Goal: Information Seeking & Learning: Learn about a topic

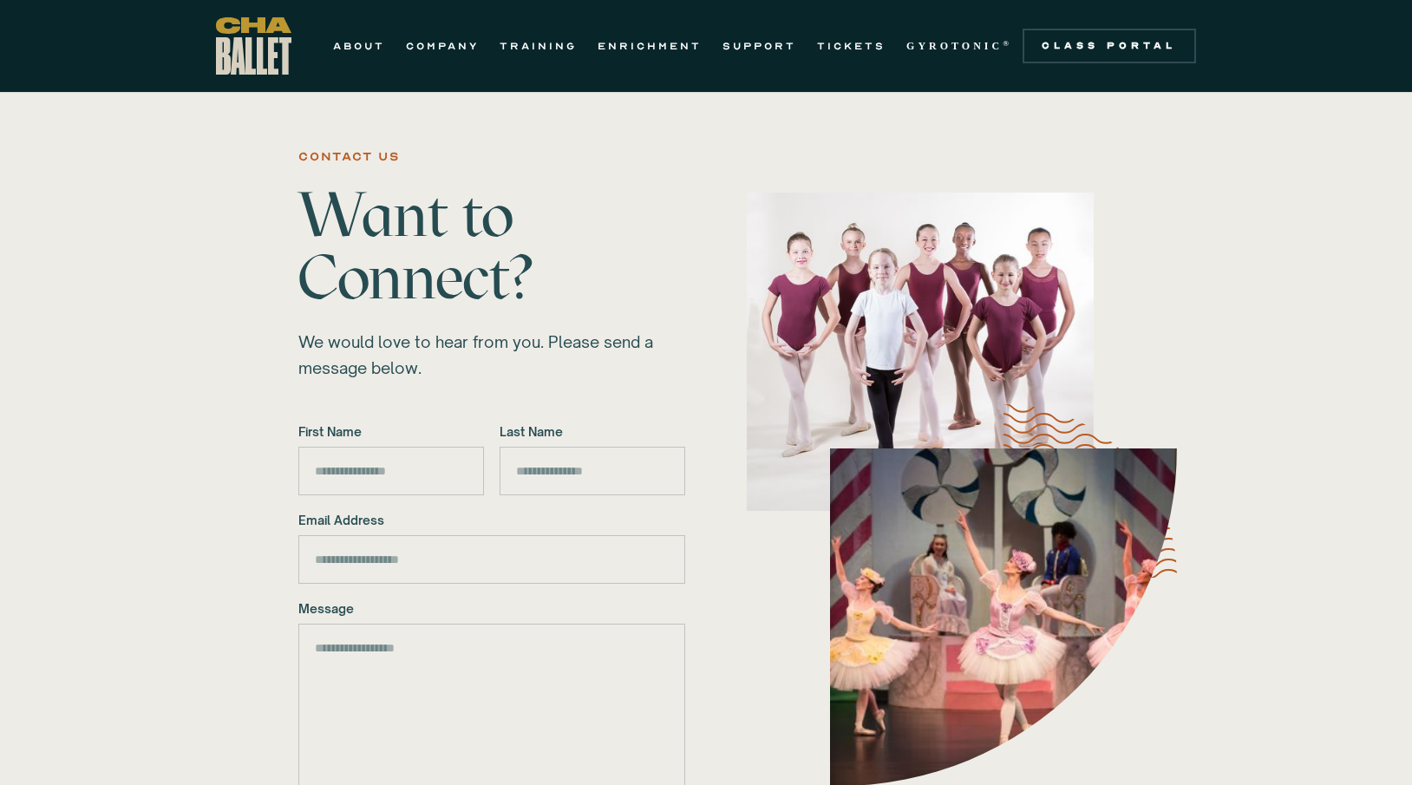
click at [266, 46] on img "home" at bounding box center [253, 45] width 75 height 57
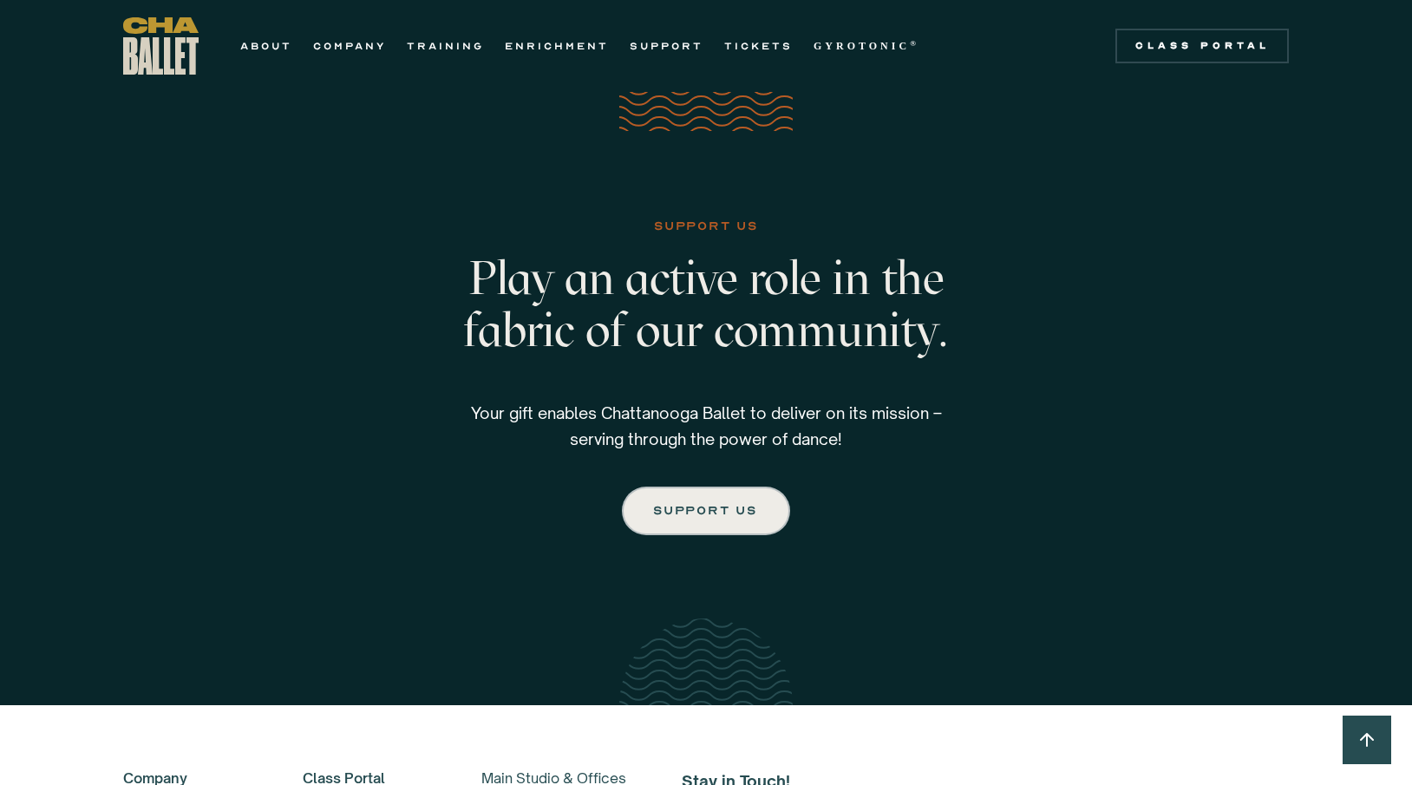
scroll to position [3127, 0]
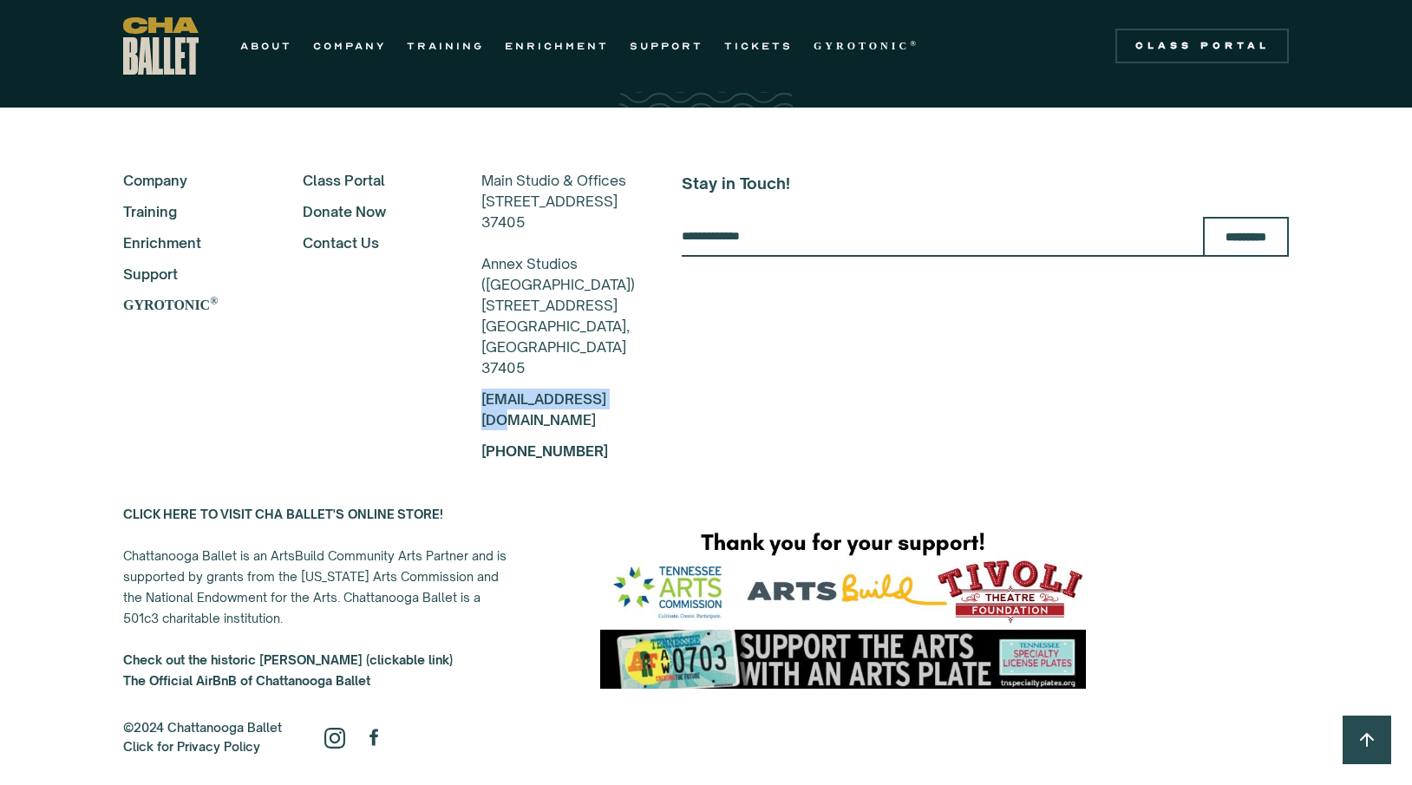
drag, startPoint x: 591, startPoint y: 413, endPoint x: 420, endPoint y: 404, distance: 171.9
click at [420, 404] on div "About Company Training Enrichment Support GYROTONIC ® Class Portal Donate Now C…" at bounding box center [706, 315] width 1166 height 291
copy link "[EMAIL_ADDRESS][DOMAIN_NAME]"
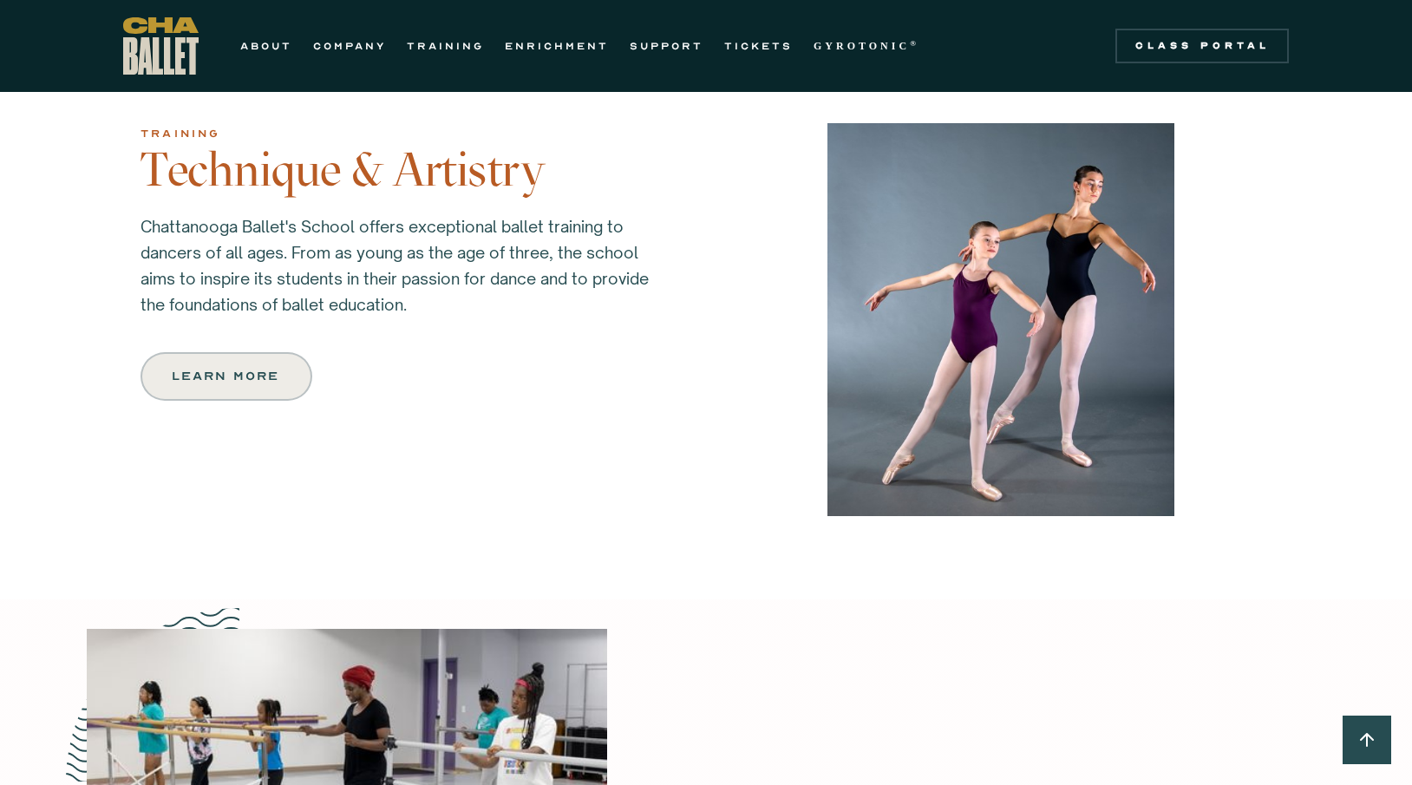
scroll to position [1573, 0]
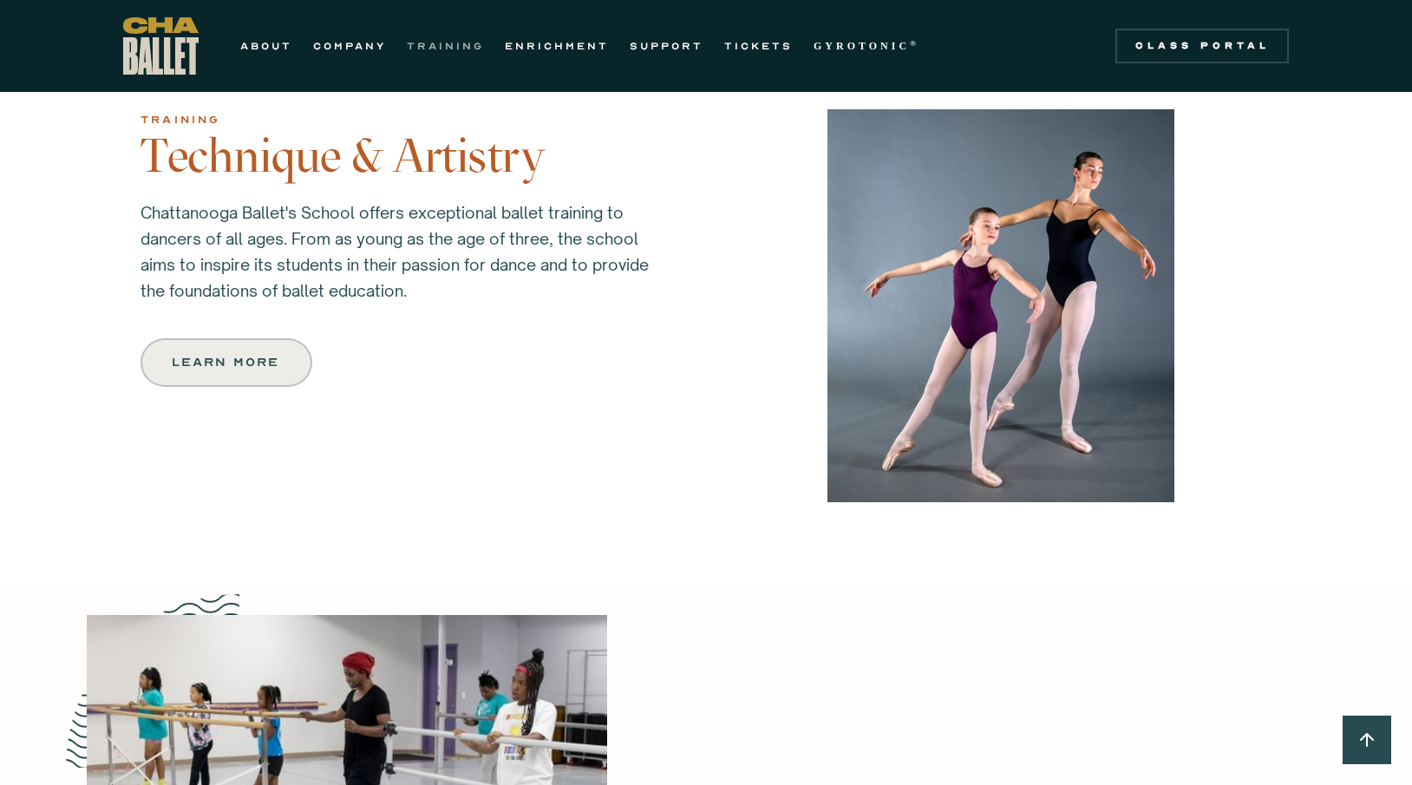
click at [433, 44] on link "TRAINING" at bounding box center [445, 46] width 77 height 21
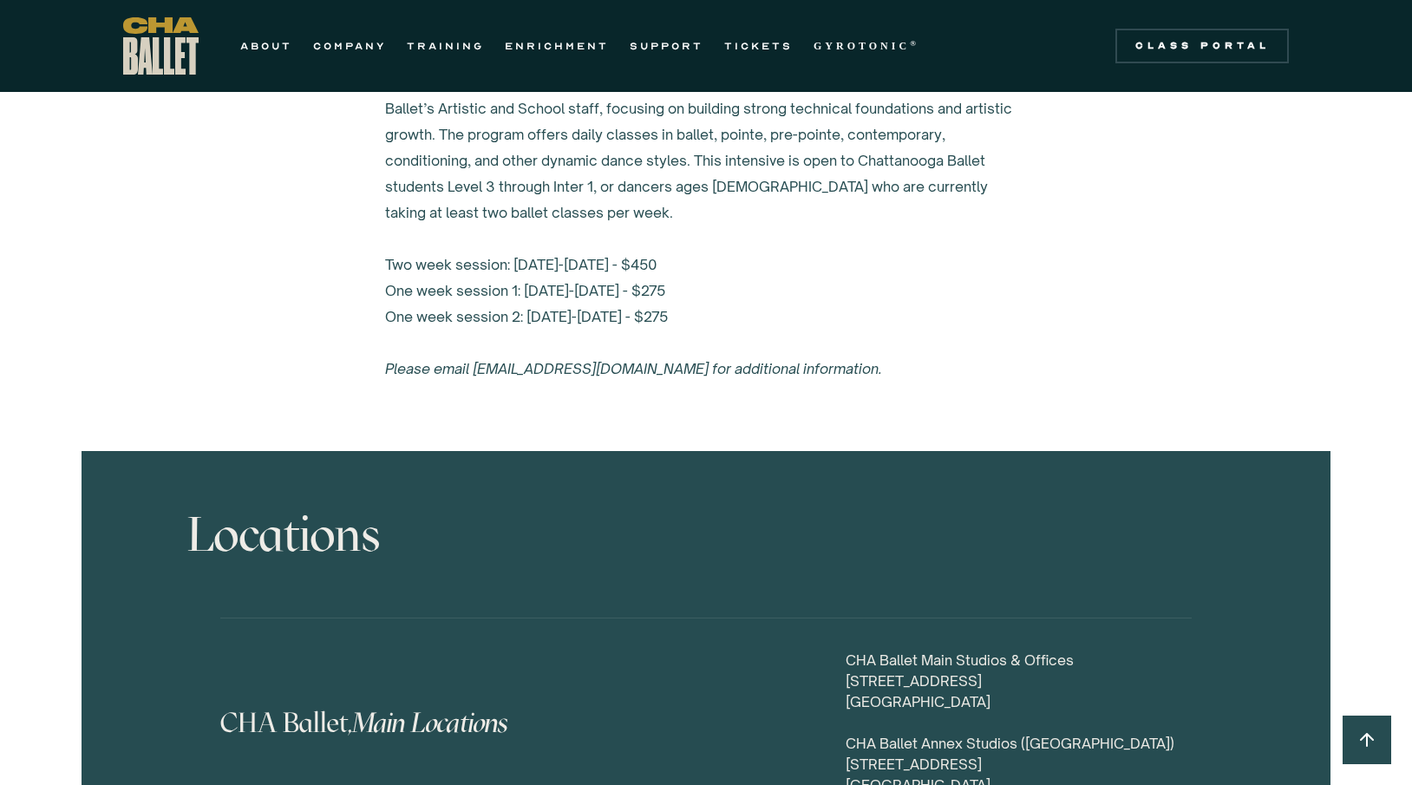
scroll to position [8012, 0]
